Goal: Task Accomplishment & Management: Manage account settings

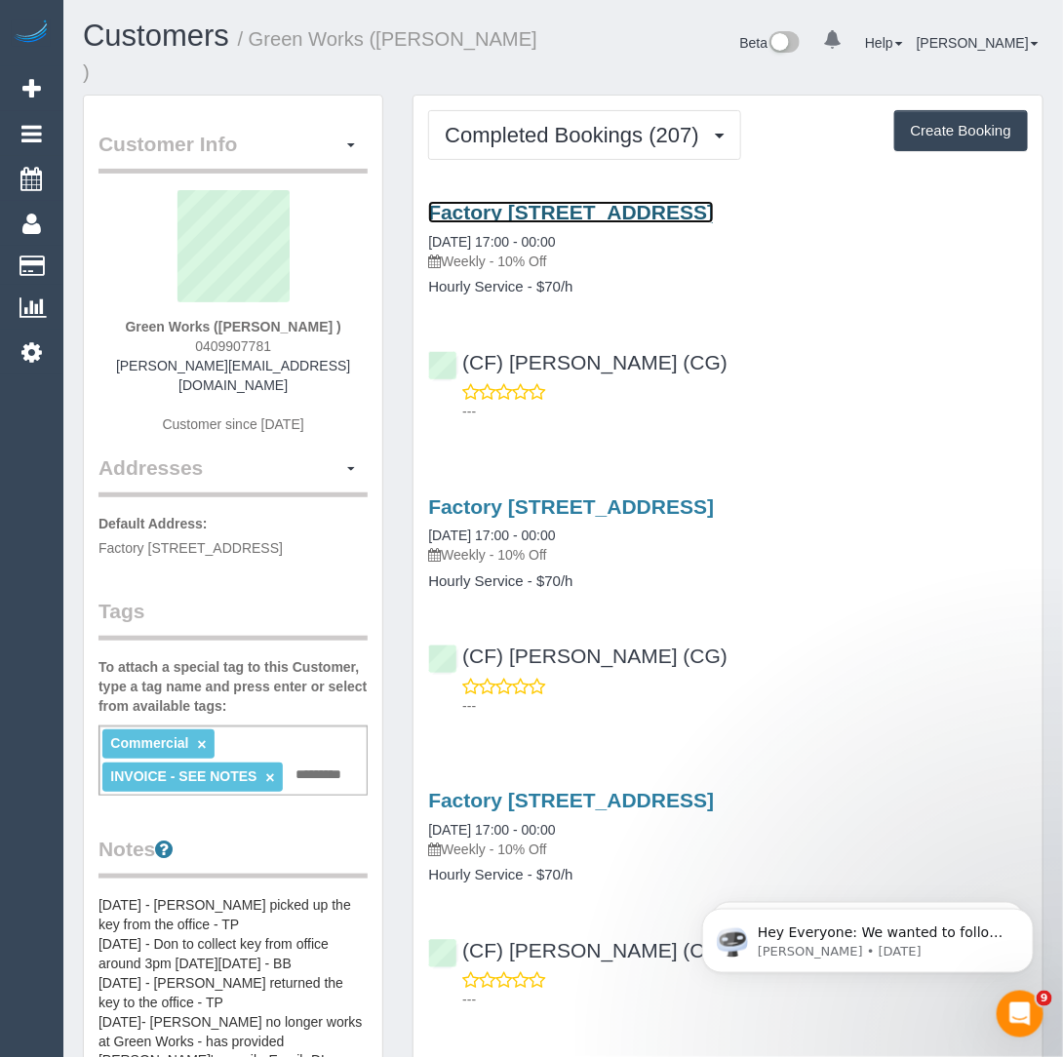
click at [516, 201] on link "Factory 4 - Palmerston Road West, Ringwood, VIC 3134" at bounding box center [571, 212] width 286 height 22
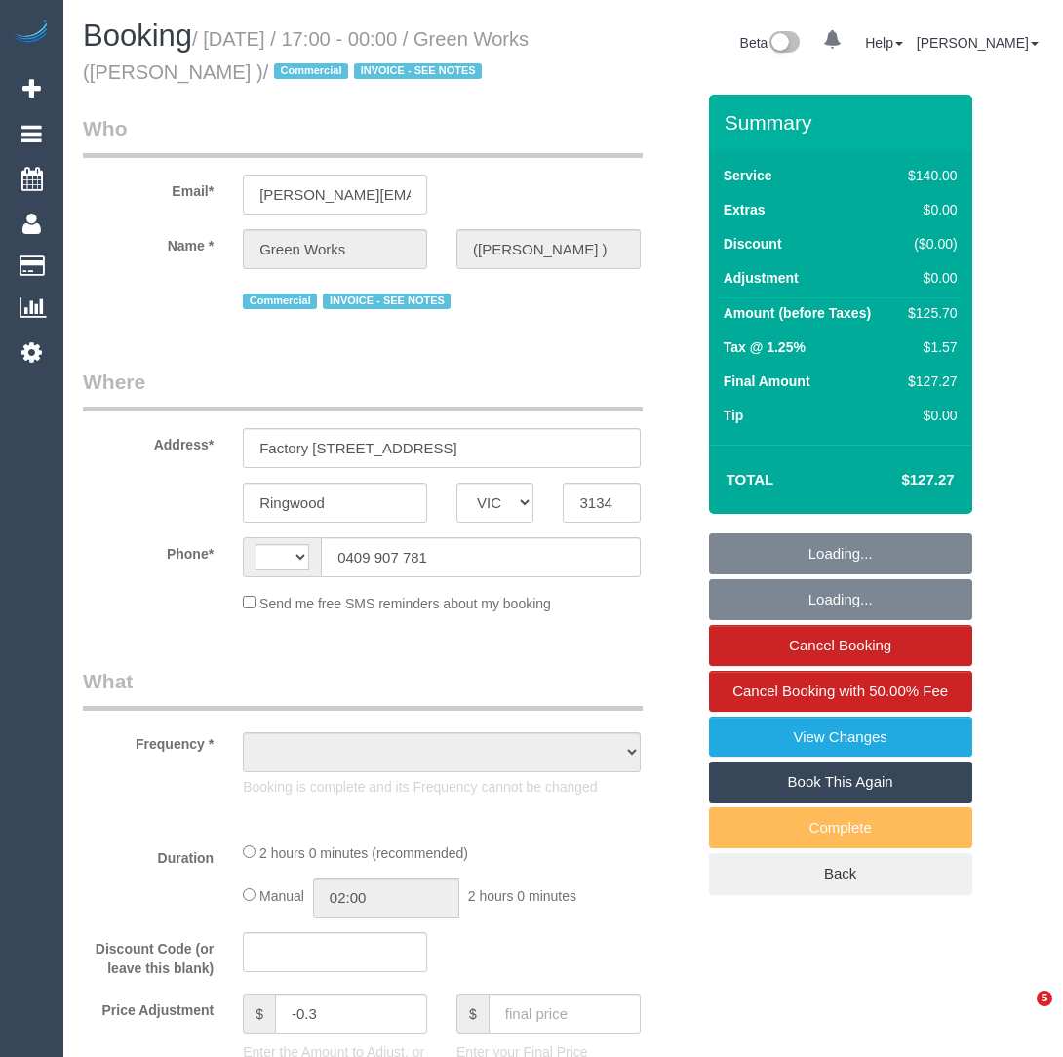
select select "VIC"
select select "string:AU"
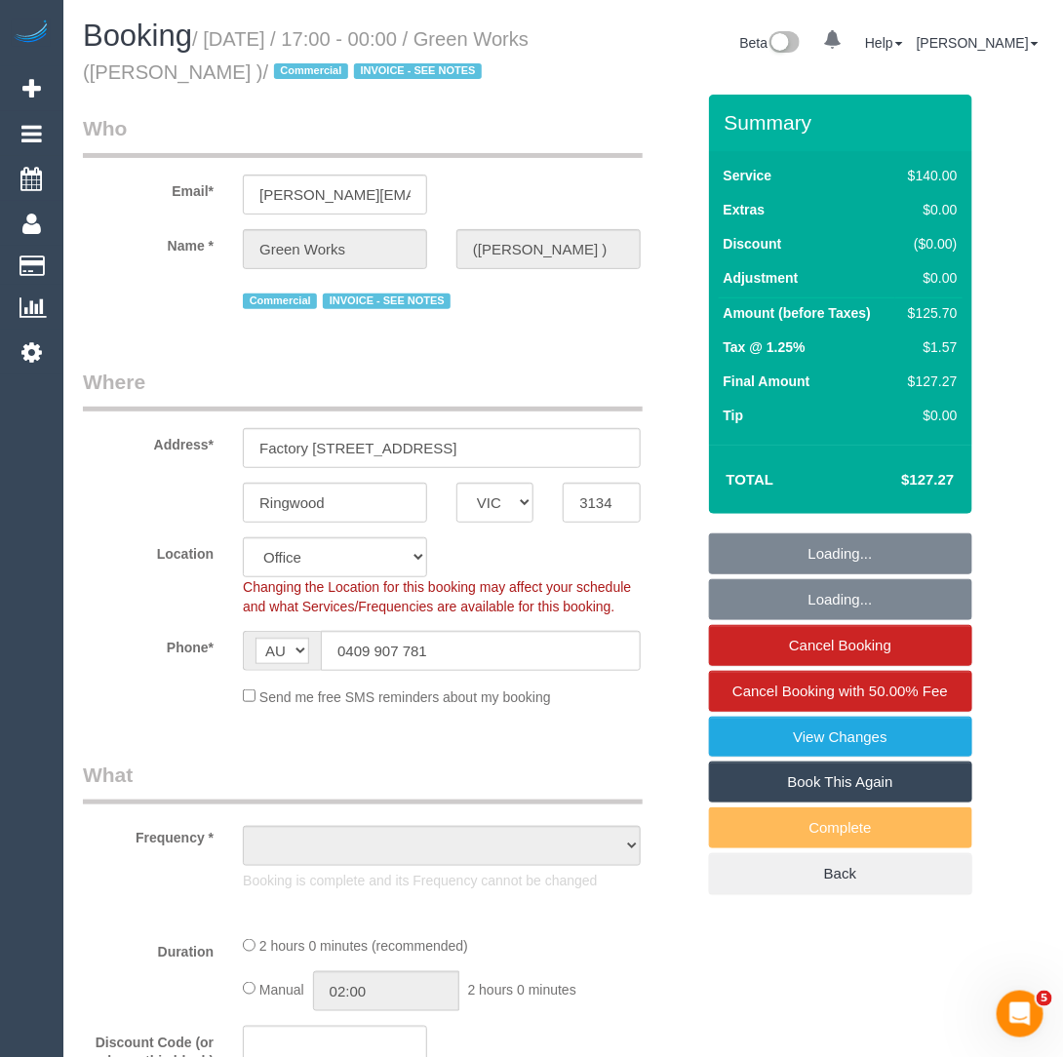
select select "number:28"
select select "number:35"
select select "object:687"
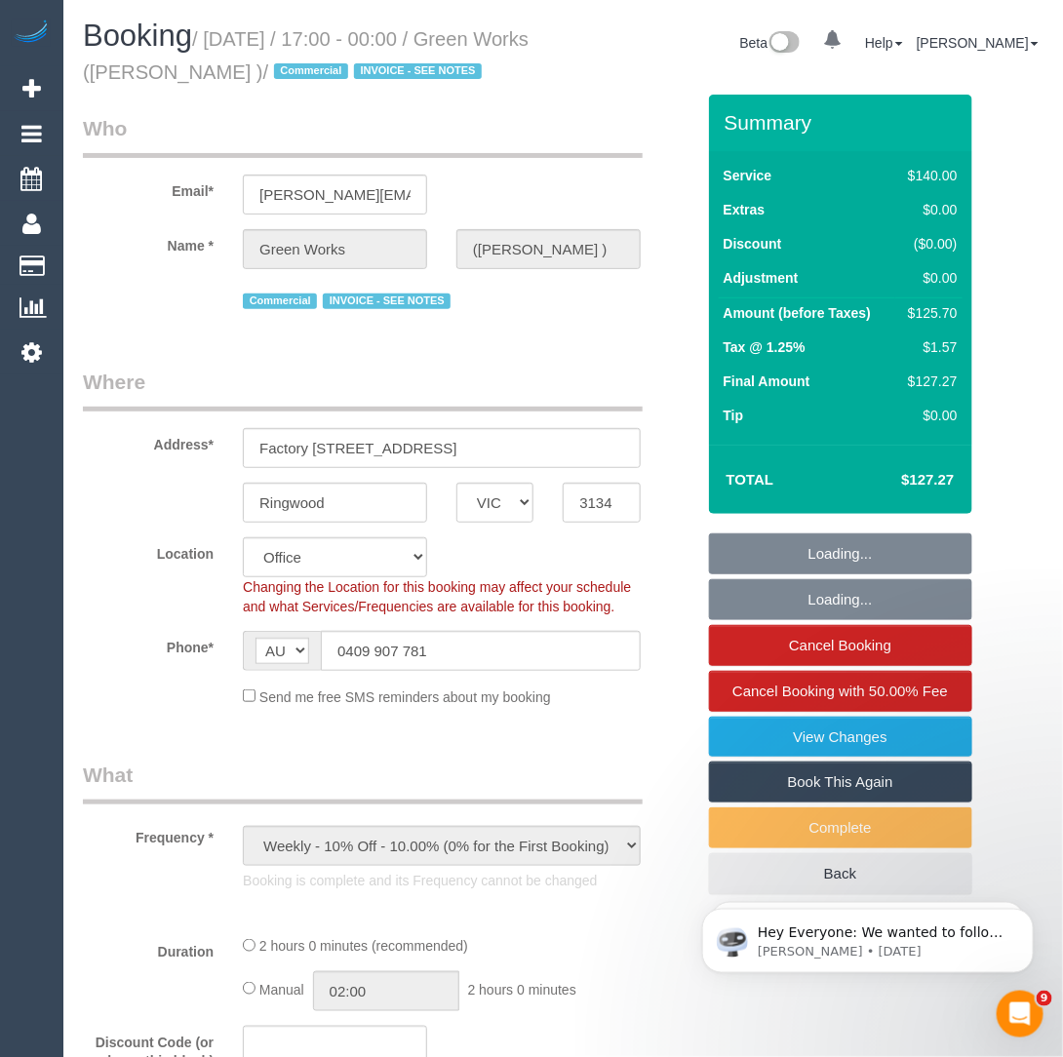
select select "22182"
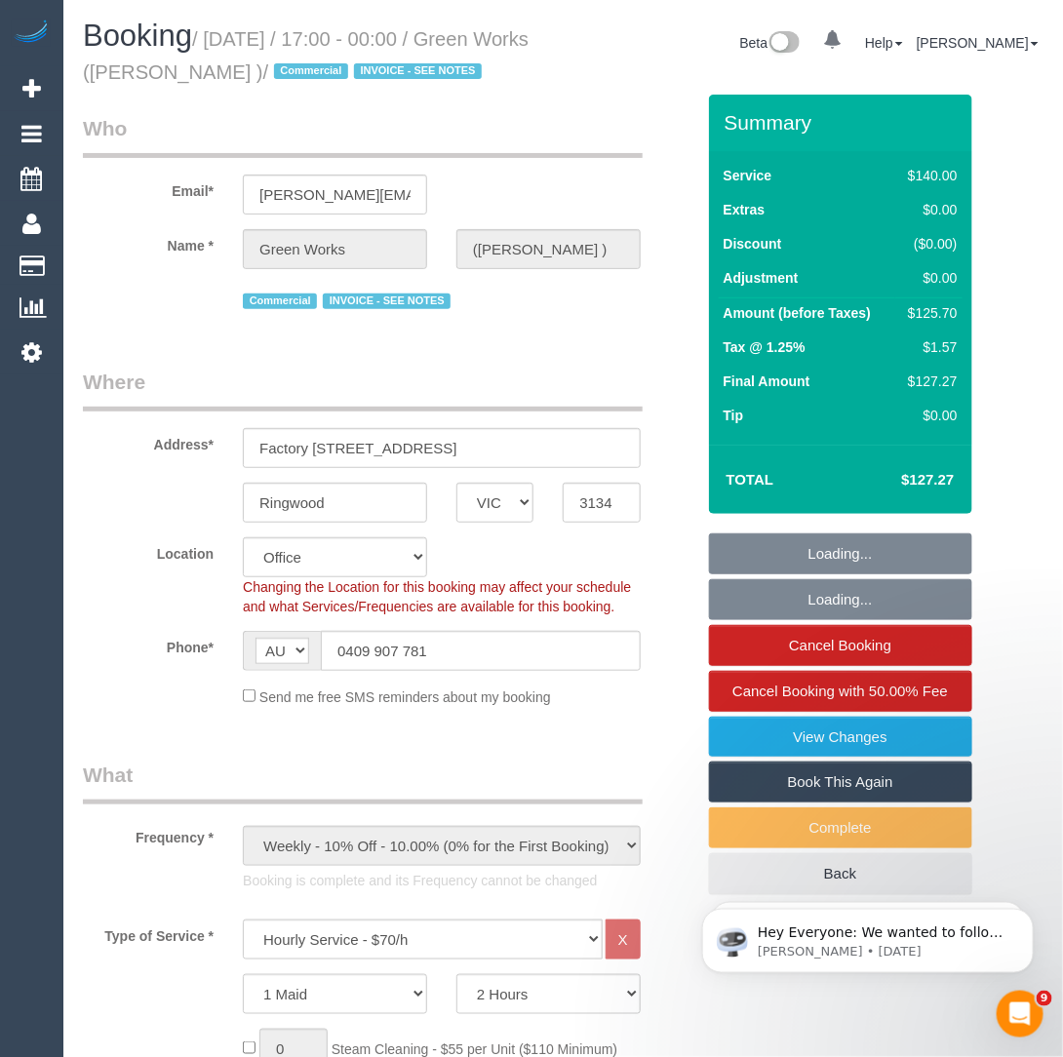
select select "object:1969"
